Goal: Navigation & Orientation: Find specific page/section

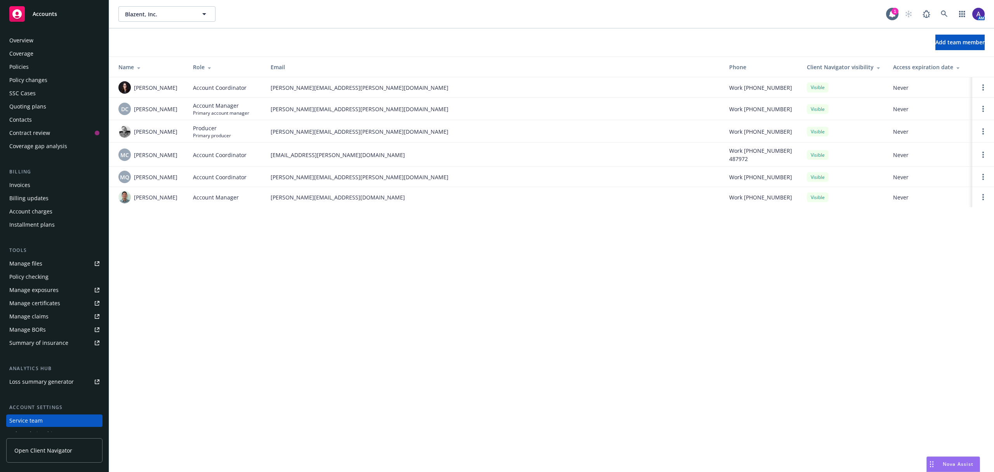
click at [14, 69] on div "Policies" at bounding box center [18, 67] width 19 height 12
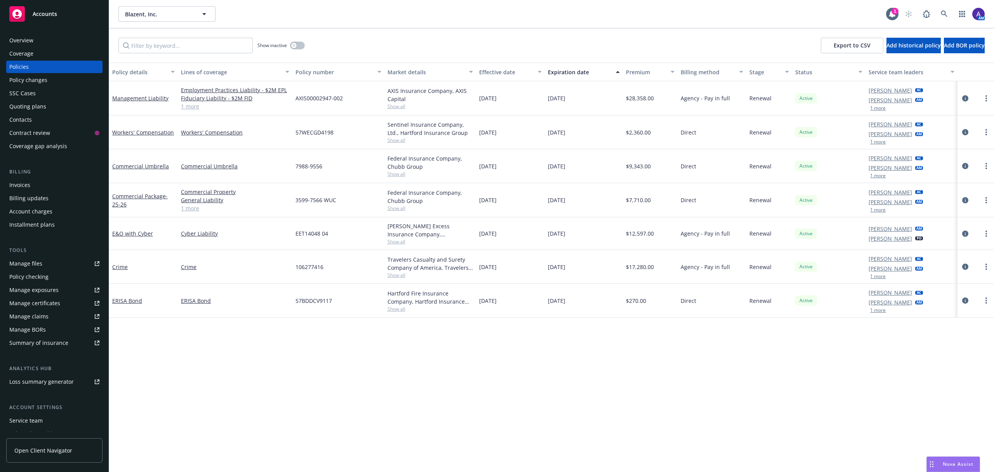
click at [36, 39] on div "Overview" at bounding box center [54, 40] width 90 height 12
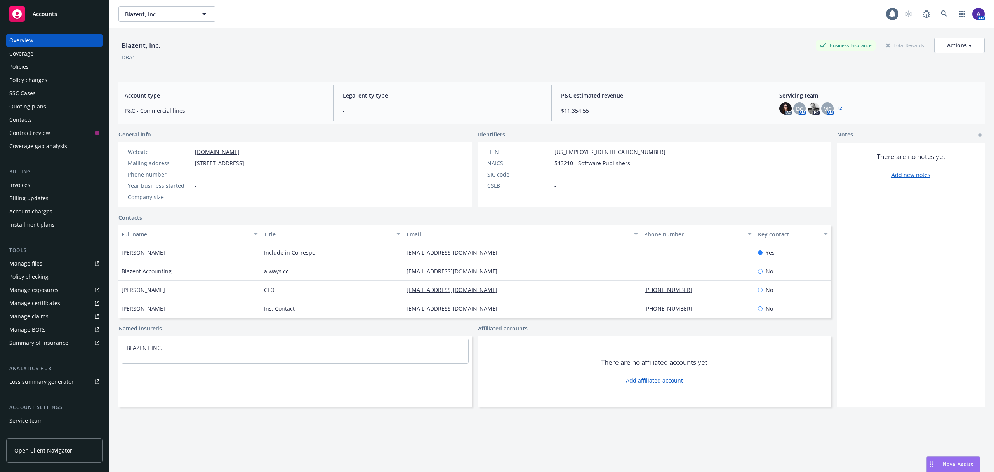
click at [34, 67] on div "Policies" at bounding box center [54, 67] width 90 height 12
